Goal: Information Seeking & Learning: Learn about a topic

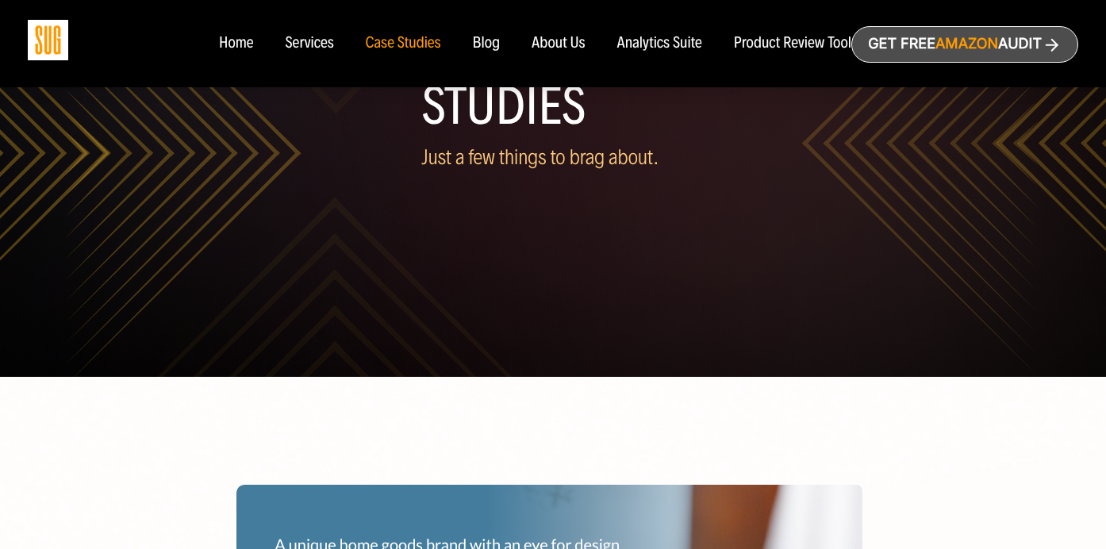
scroll to position [178, 0]
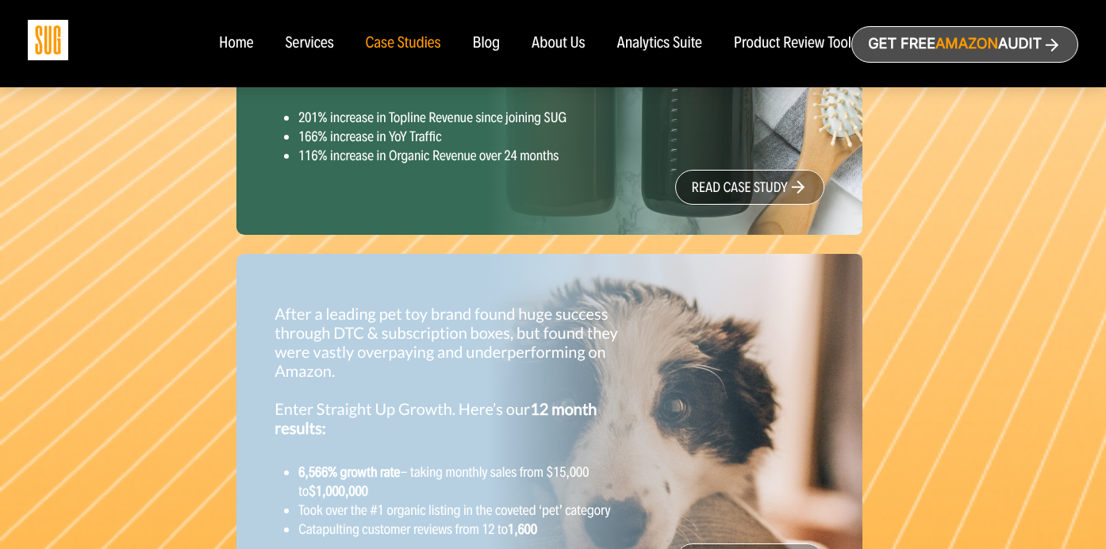
scroll to position [1197, 0]
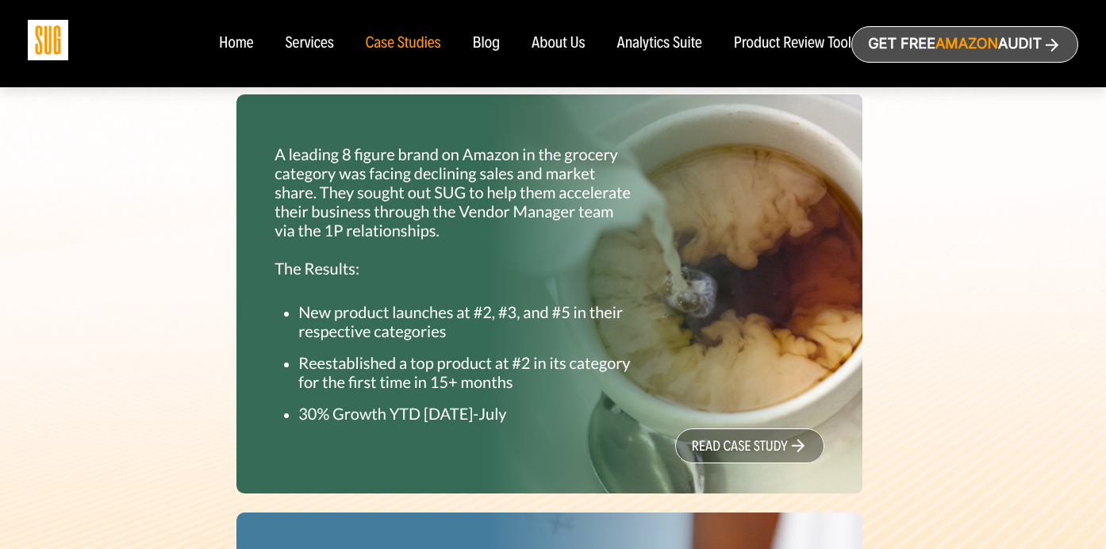
scroll to position [506, 0]
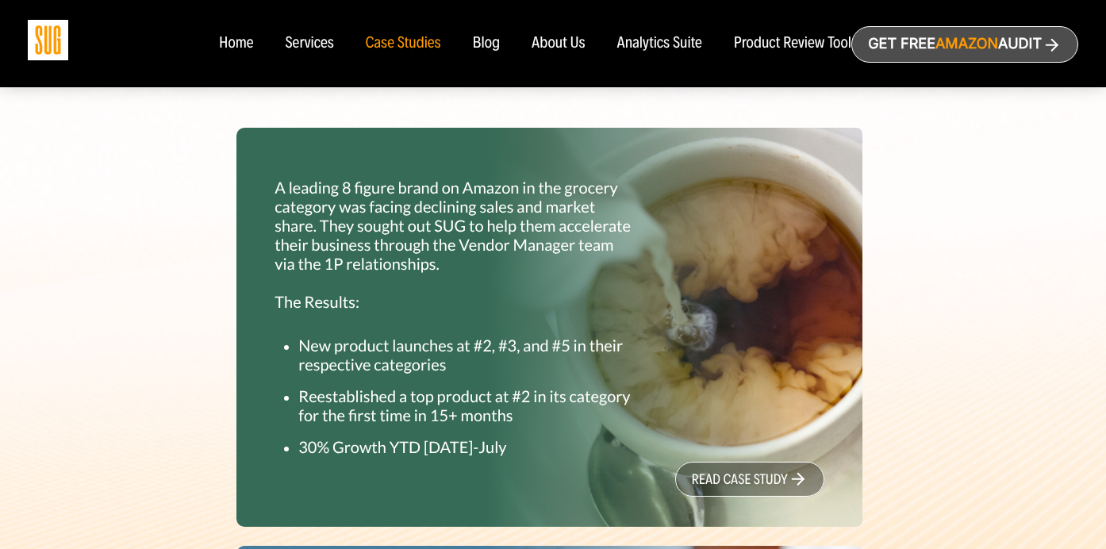
click at [700, 468] on link "read case study" at bounding box center [749, 479] width 149 height 35
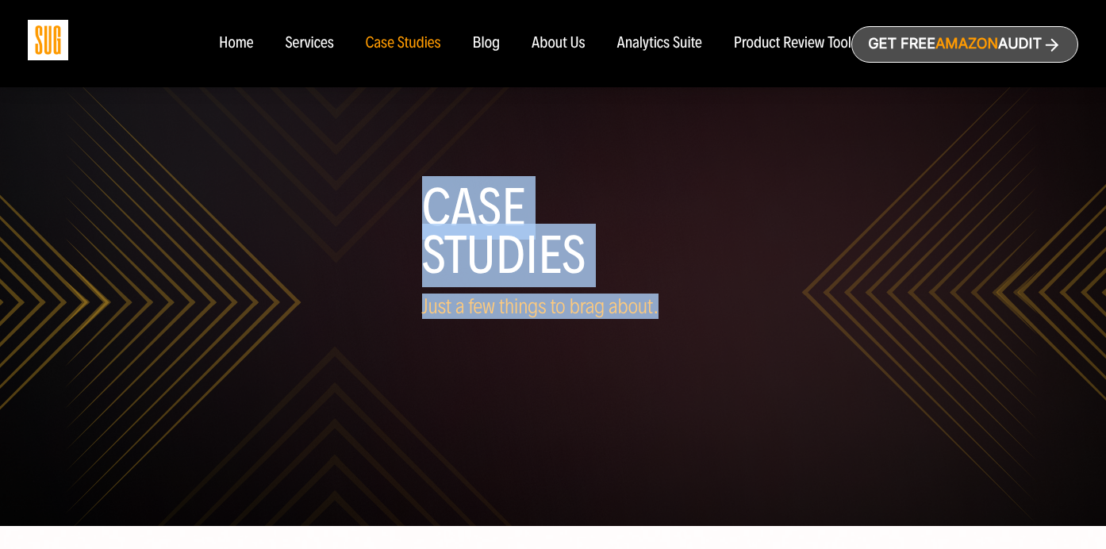
drag, startPoint x: 430, startPoint y: 193, endPoint x: 430, endPoint y: 370, distance: 177.7
click at [430, 370] on header "Case Studies Just a few things to brag about." at bounding box center [553, 265] width 263 height 221
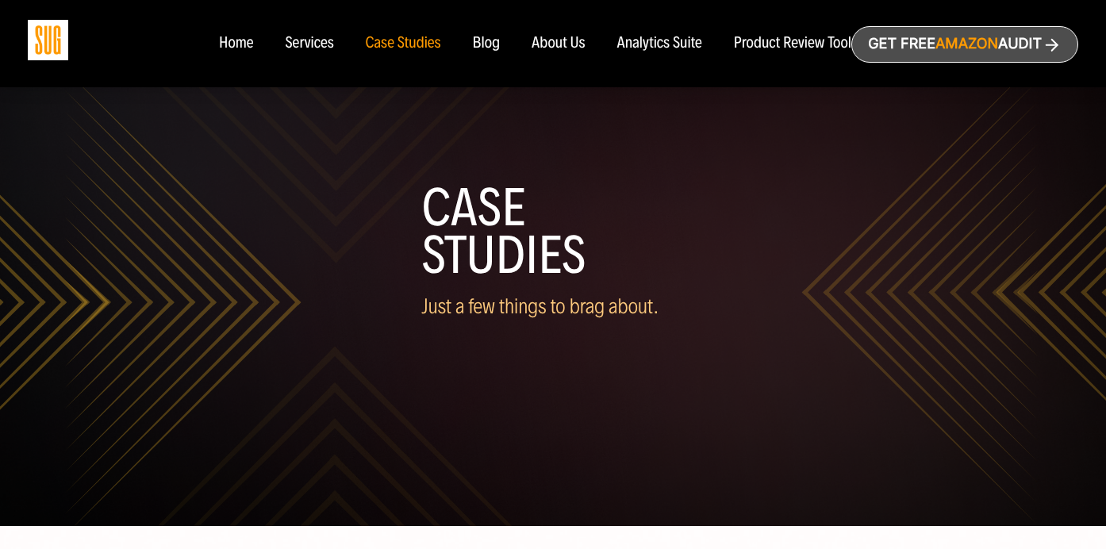
click at [430, 373] on header "Case Studies Just a few things to brag about." at bounding box center [553, 265] width 263 height 221
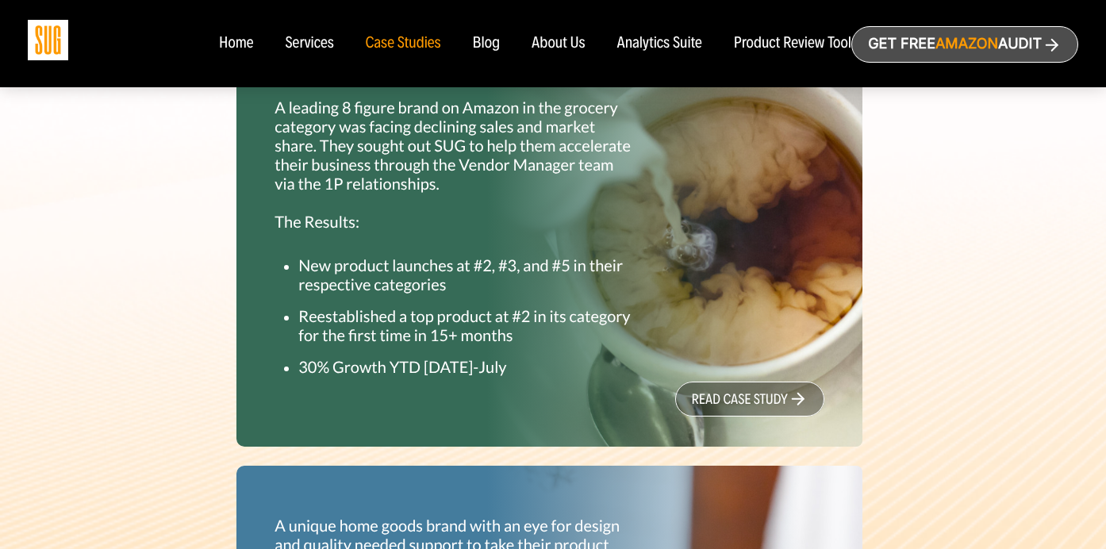
scroll to position [588, 0]
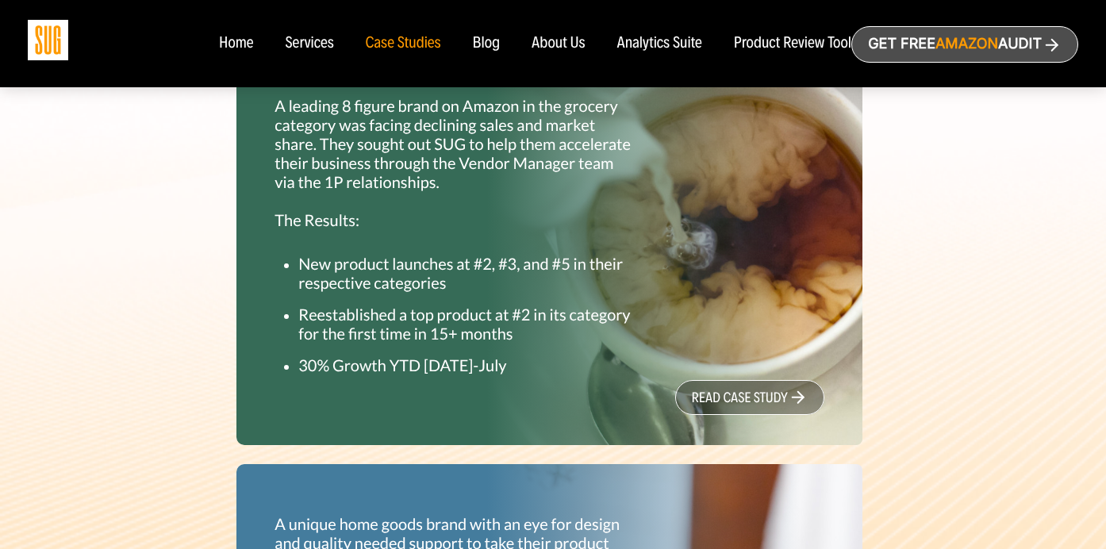
drag, startPoint x: 28, startPoint y: 215, endPoint x: 896, endPoint y: 415, distance: 890.5
